Goal: Complete application form

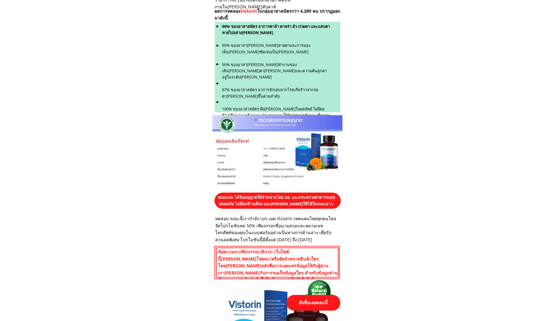
scroll to position [2699, 0]
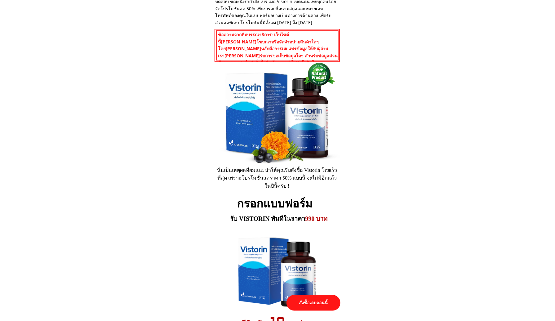
click at [308, 302] on p "สั่งซื้อเลยตอนนี้" at bounding box center [314, 303] width 54 height 16
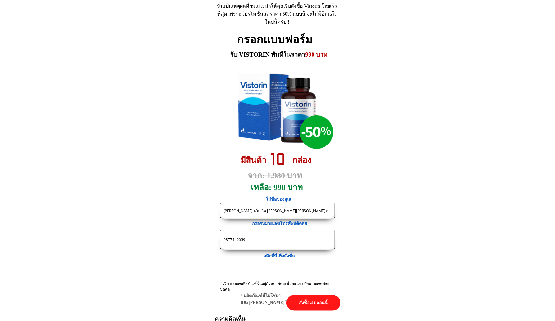
click at [283, 214] on input "[PERSON_NAME] 40ม.3ต.[PERSON_NAME][PERSON_NAME] อ.เมืองจ.ฉะเชิงเทรา" at bounding box center [277, 211] width 111 height 15
paste input "องอิน [PERSON_NAME] 232 หมู่5 ต.[PERSON_NAME] [PERSON_NAME] จ.อุบล. 34140"
type input "[PERSON_NAME] [PERSON_NAME] 232 หมู่5 ต.[PERSON_NAME] [PERSON_NAME] จ.อุบล. 341…"
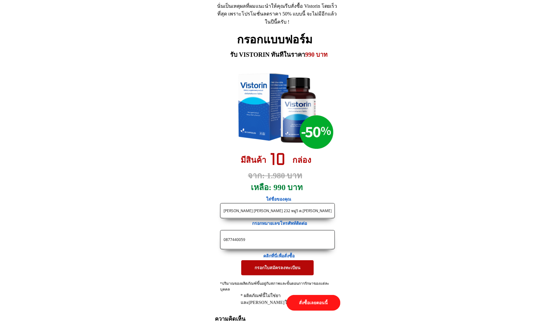
click at [261, 243] on input "0877440059" at bounding box center [277, 240] width 111 height 19
paste input "96901655"
type input "0896901655"
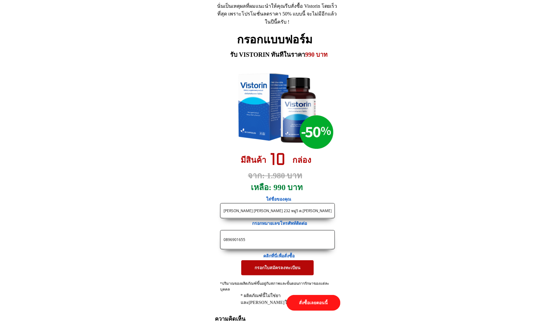
click at [271, 269] on p "กรอกใบสมัครลงทะเบียน" at bounding box center [277, 267] width 73 height 15
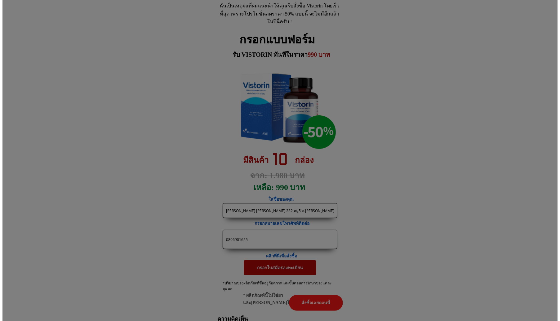
scroll to position [0, 0]
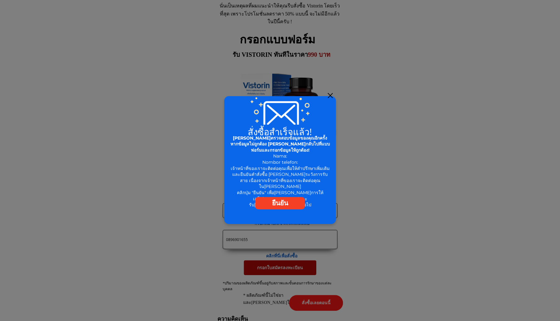
click at [328, 95] on div at bounding box center [330, 95] width 5 height 5
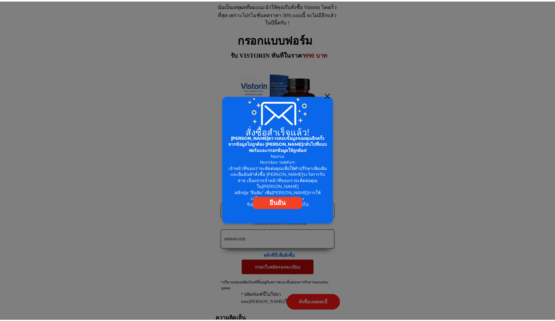
scroll to position [2863, 0]
